Goal: Task Accomplishment & Management: Complete application form

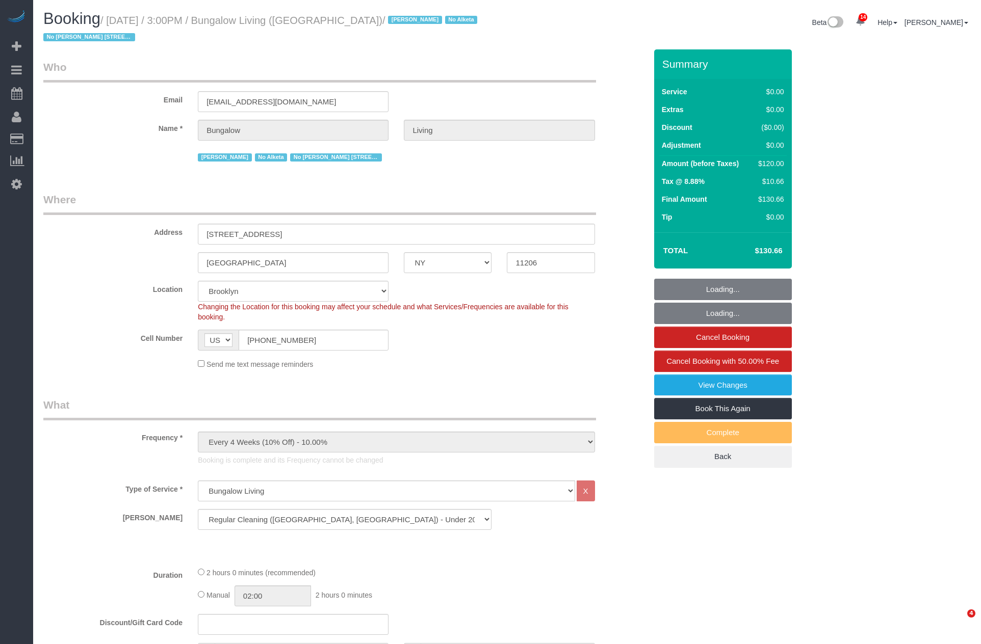
select select "NY"
select select "spot6"
select select "number:89"
select select "number:90"
select select "number:15"
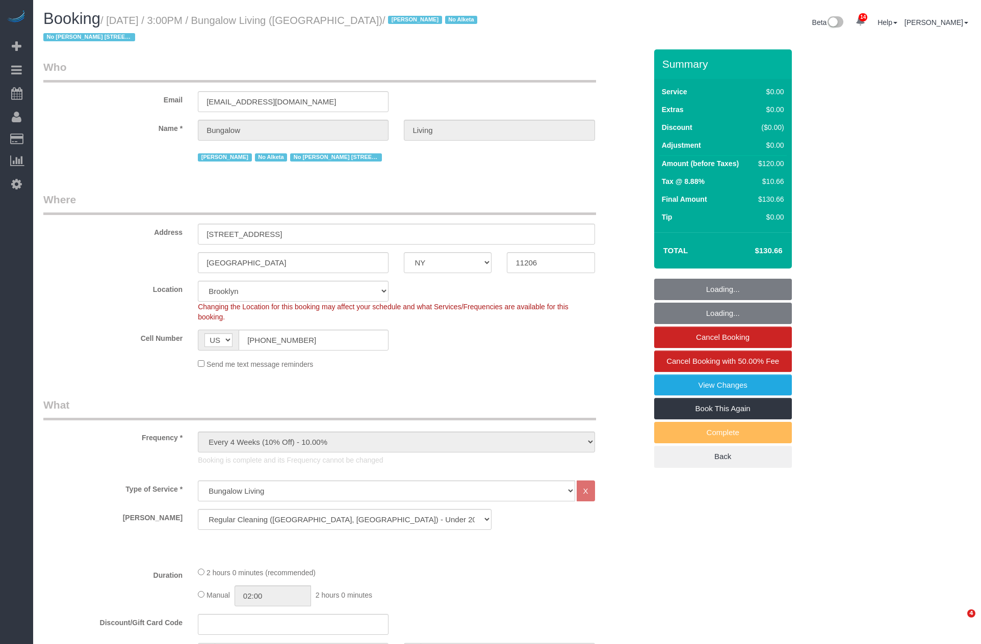
select select "number:7"
select select "number:21"
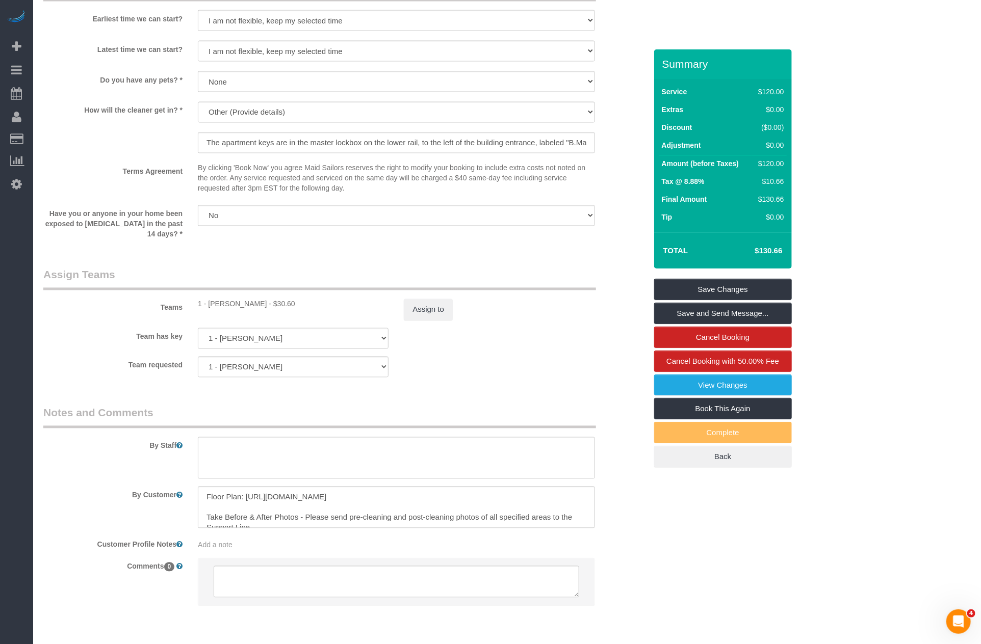
scroll to position [1033, 0]
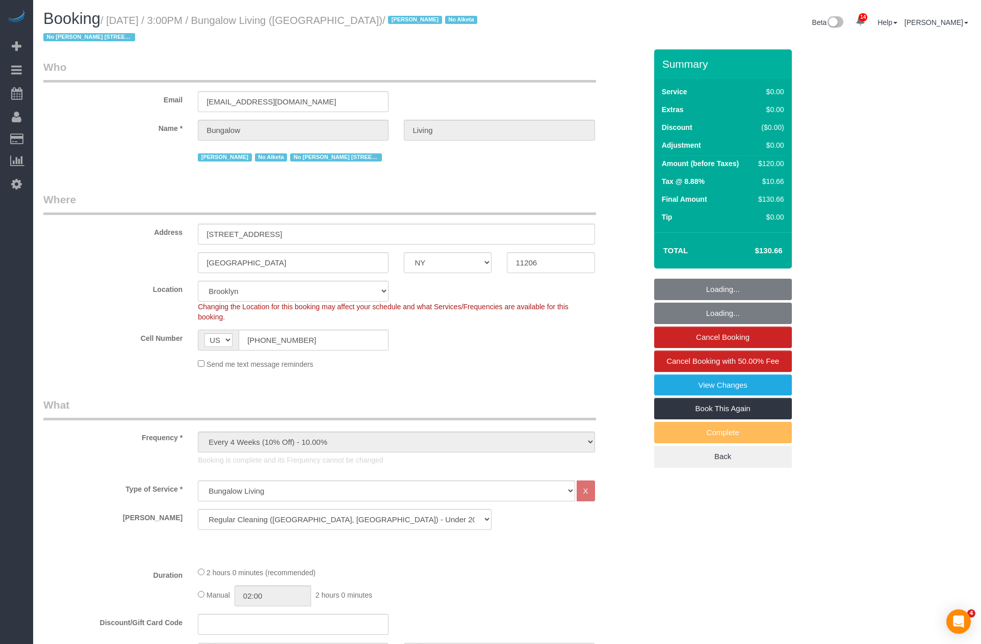
select select "NY"
select select "number:89"
select select "number:90"
select select "number:15"
select select "number:7"
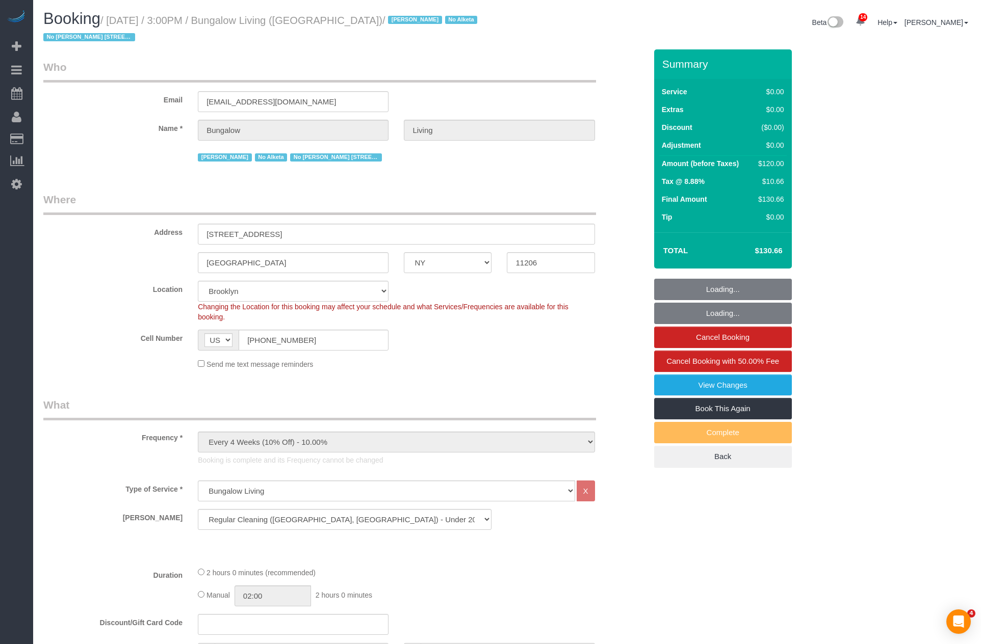
select select "number:21"
select select "spot6"
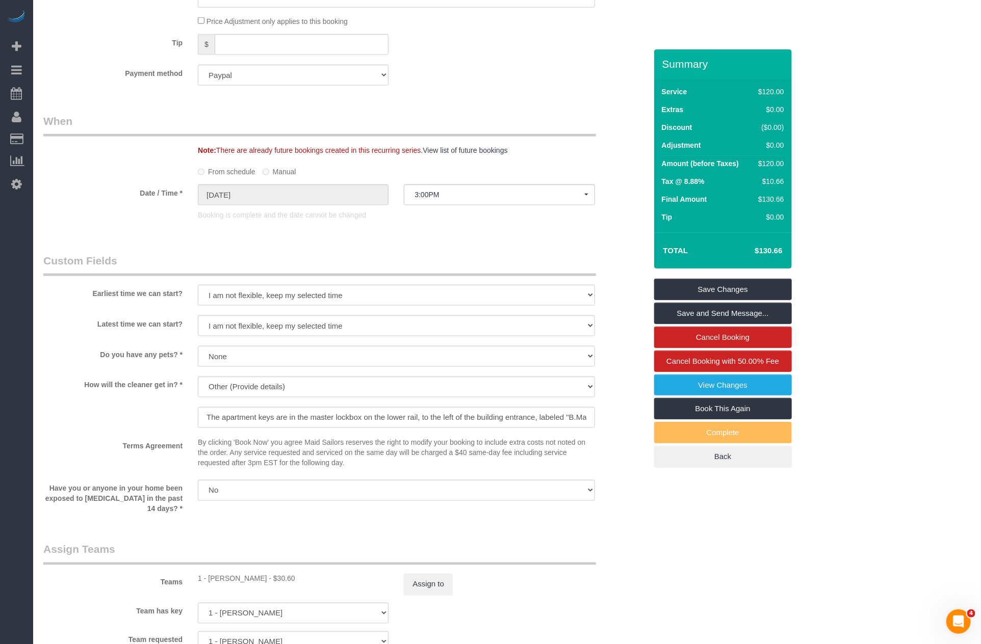
drag, startPoint x: 253, startPoint y: 580, endPoint x: 210, endPoint y: 579, distance: 43.3
click at [210, 579] on div "1 - [PERSON_NAME] - $30.60" at bounding box center [293, 579] width 191 height 10
copy div "[PERSON_NAME]"
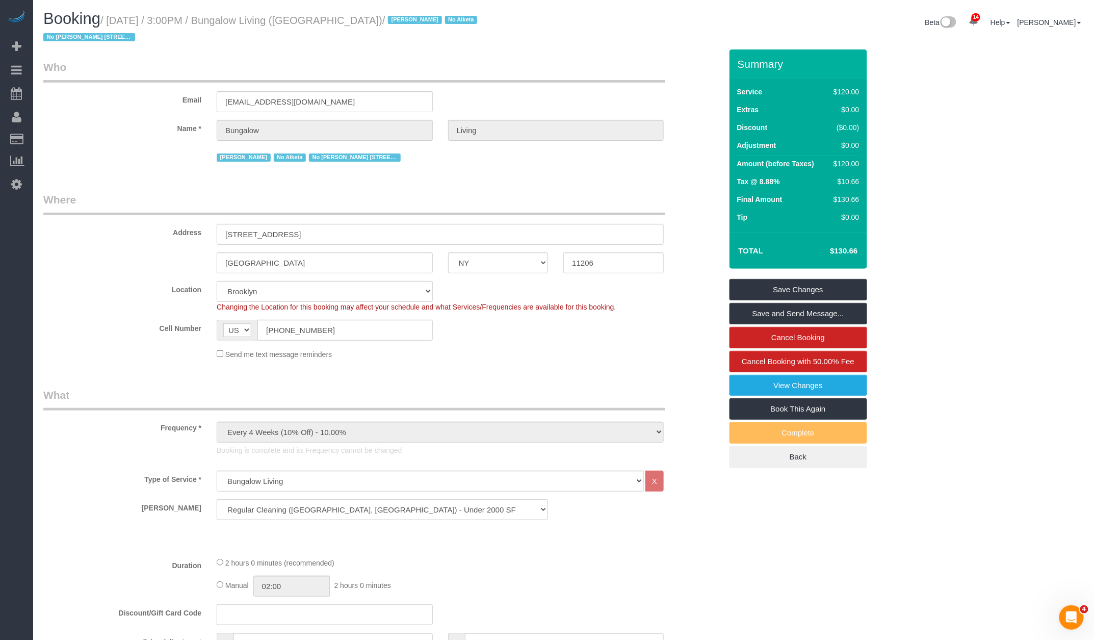
click at [396, 73] on div "Email [EMAIL_ADDRESS][DOMAIN_NAME]" at bounding box center [383, 86] width 694 height 52
